Goal: Find contact information: Find contact information

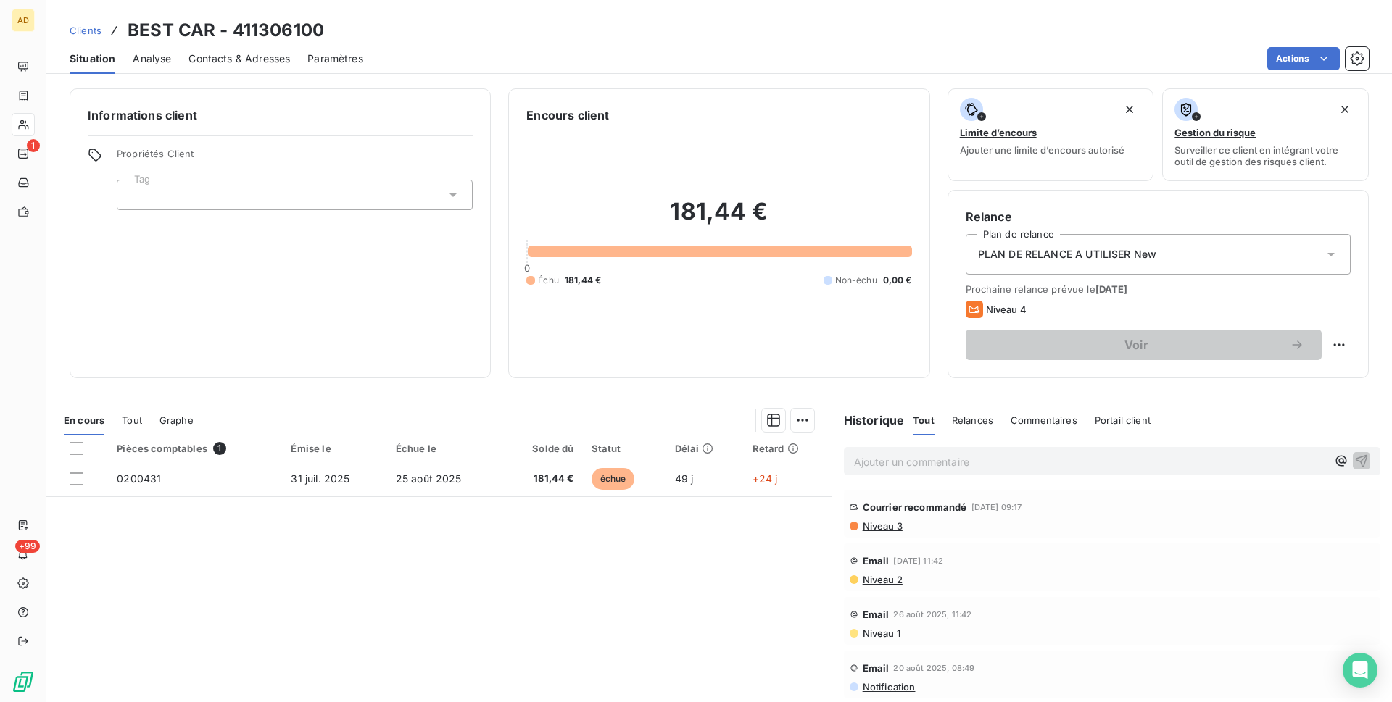
click at [236, 61] on span "Contacts & Adresses" at bounding box center [238, 58] width 101 height 14
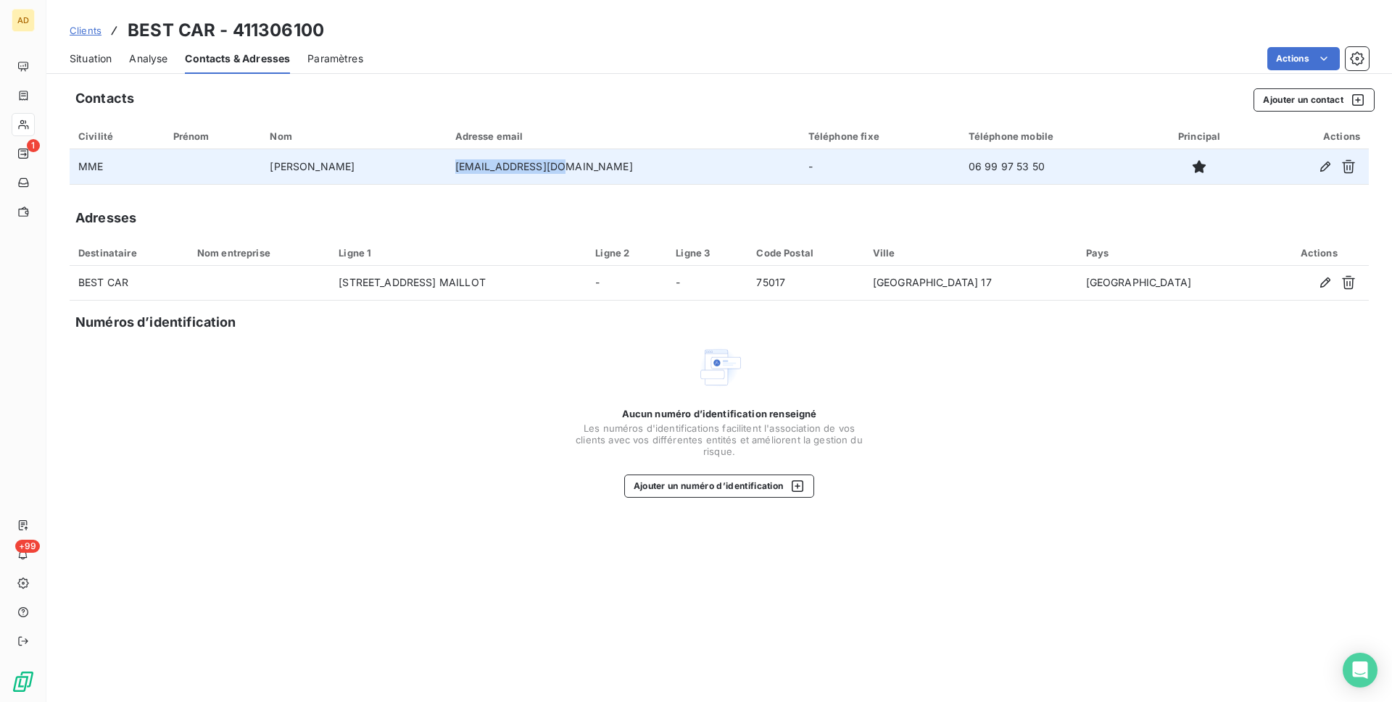
drag, startPoint x: 515, startPoint y: 170, endPoint x: 614, endPoint y: 165, distance: 99.5
click at [614, 165] on td "[EMAIL_ADDRESS][DOMAIN_NAME]" at bounding box center [623, 166] width 353 height 35
copy td "[EMAIL_ADDRESS][DOMAIN_NAME]"
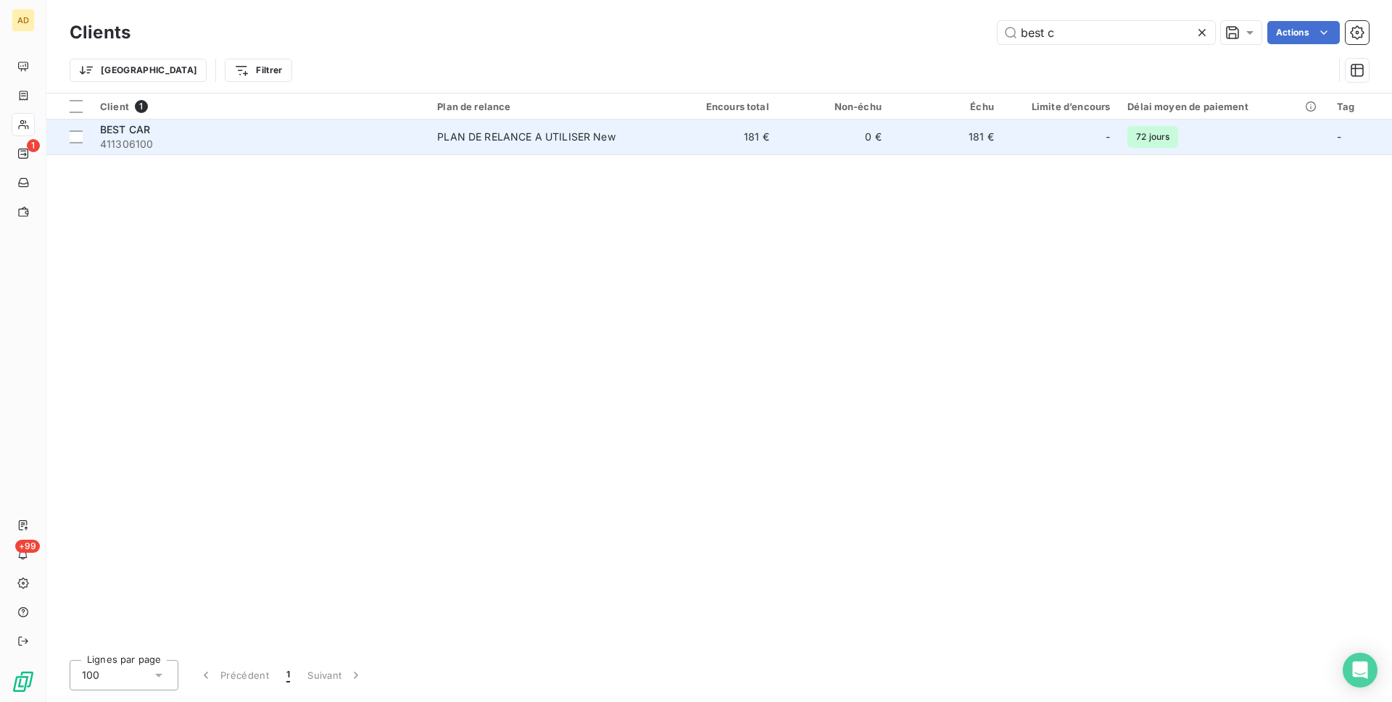
click at [576, 144] on div "PLAN DE RELANCE A UTILISER New" at bounding box center [526, 137] width 178 height 14
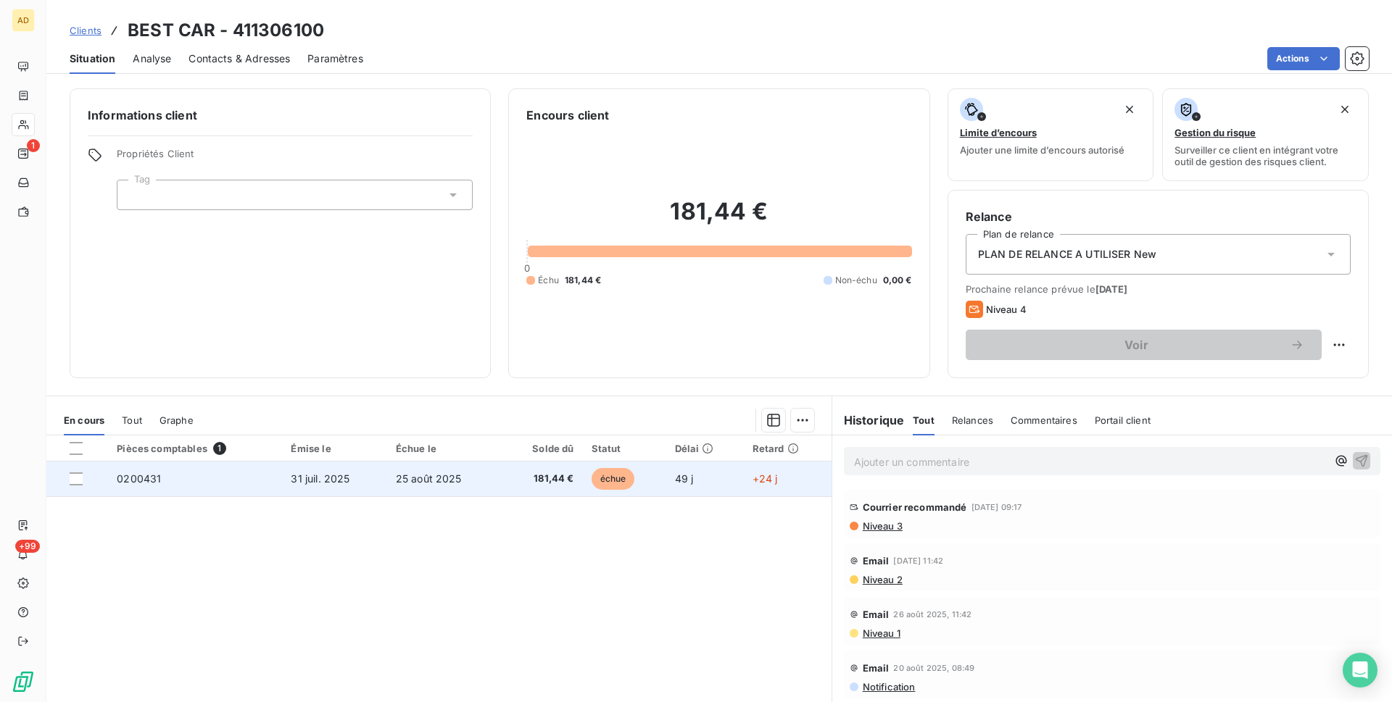
click at [602, 485] on span "échue" at bounding box center [613, 479] width 43 height 22
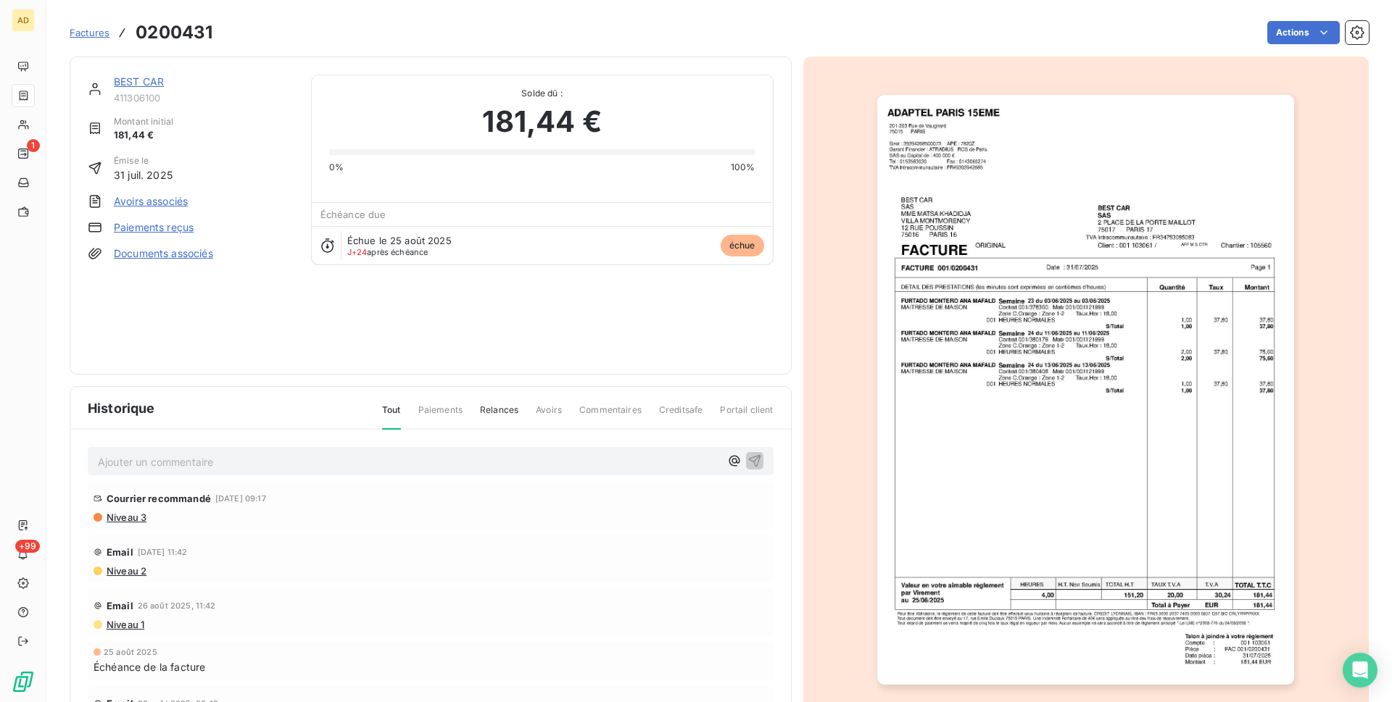
click at [1074, 480] on img "button" at bounding box center [1085, 390] width 417 height 590
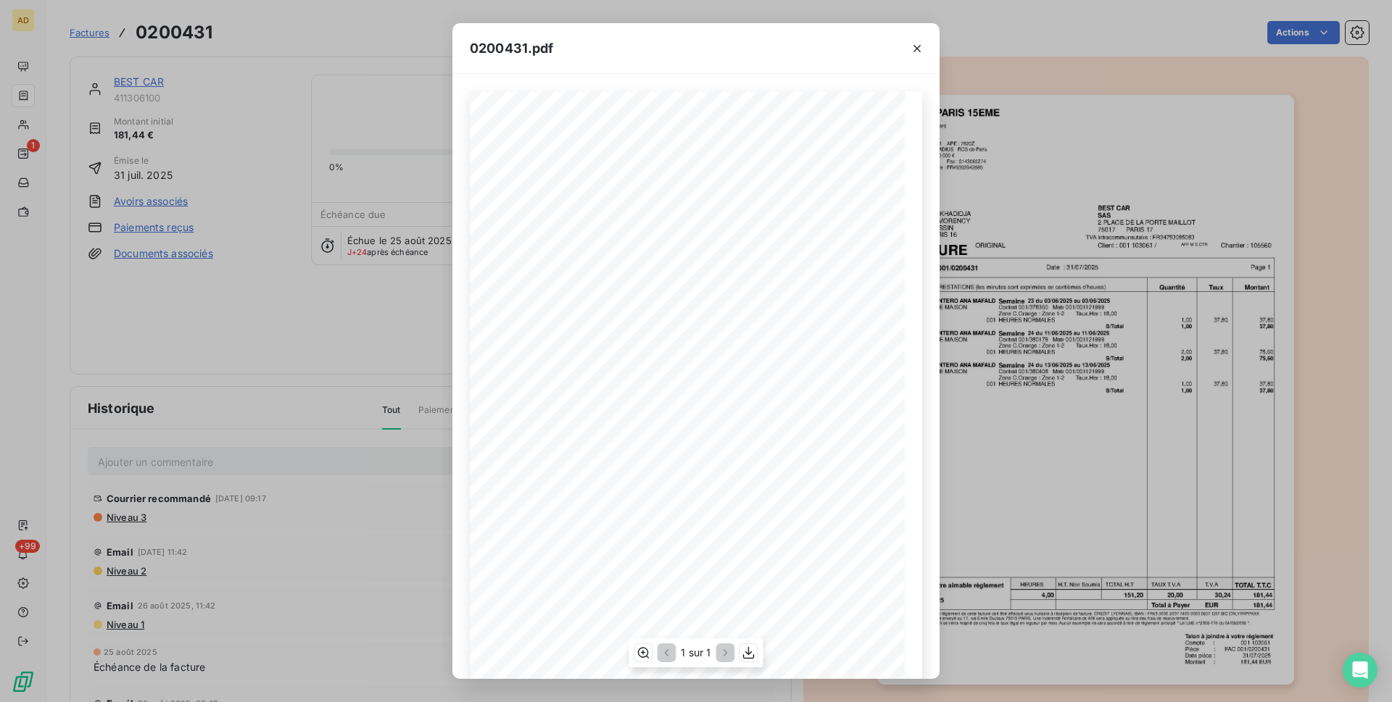
scroll to position [44, 0]
click at [750, 655] on icon "button" at bounding box center [749, 653] width 14 height 14
click at [913, 54] on icon "button" at bounding box center [917, 48] width 14 height 14
